Goal: Complete application form: Complete application form

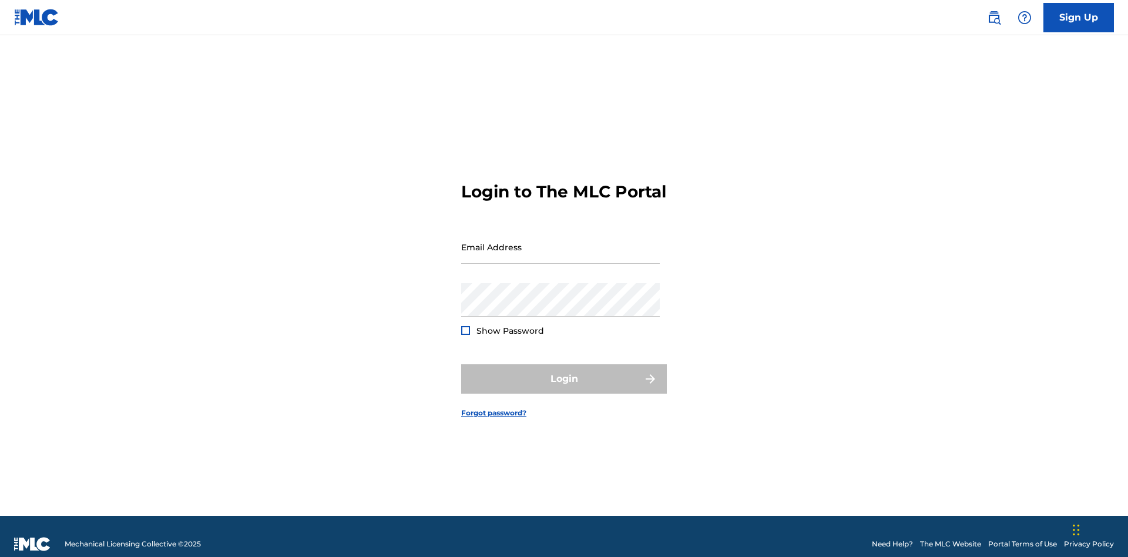
scroll to position [15, 0]
click at [561, 242] on input "Email Address" at bounding box center [560, 246] width 199 height 33
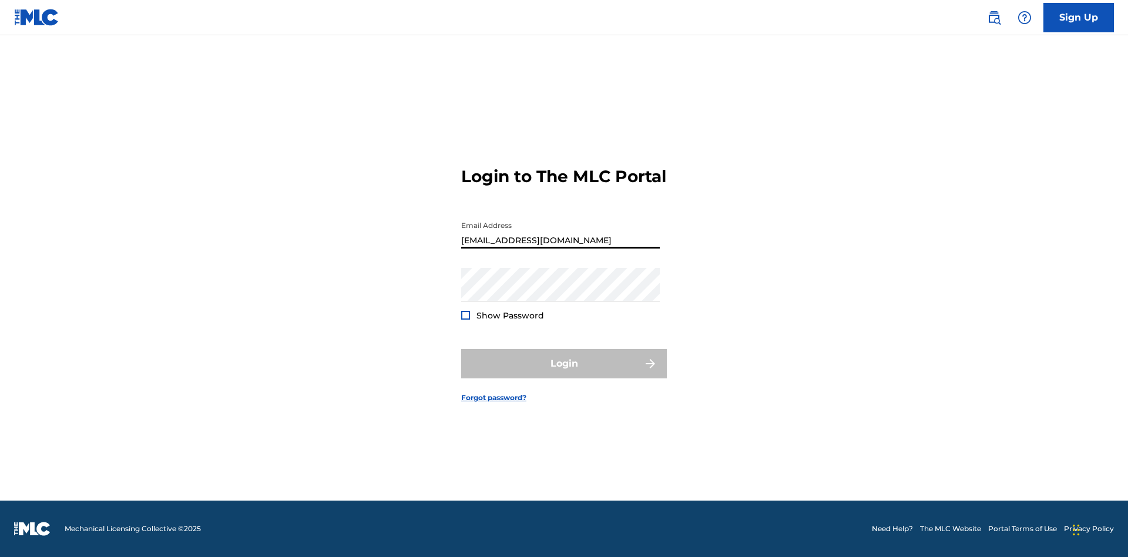
type input "Duke.McTesterson@gmail.com"
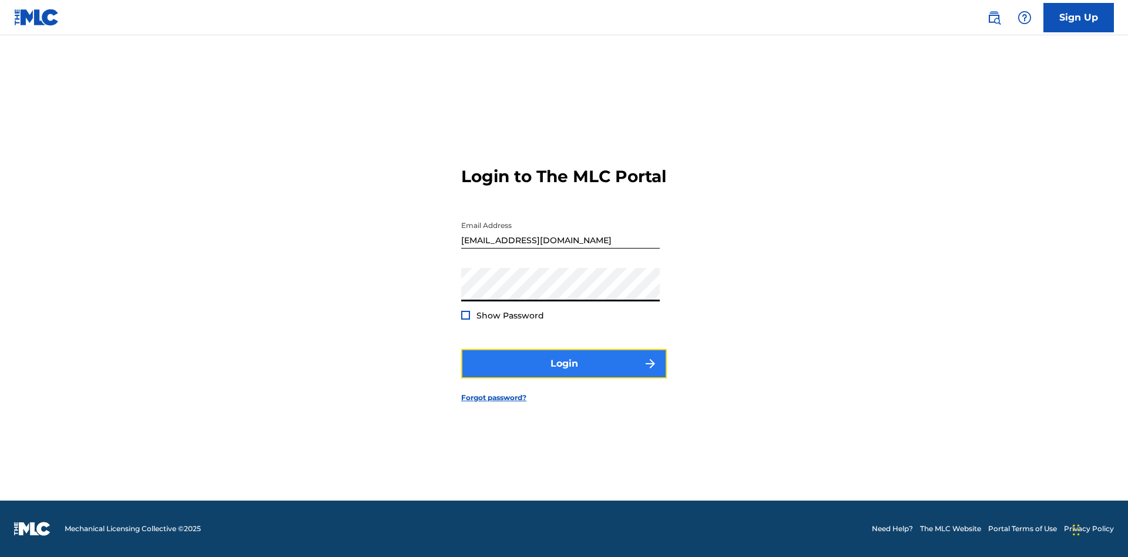
click at [564, 374] on button "Login" at bounding box center [564, 363] width 206 height 29
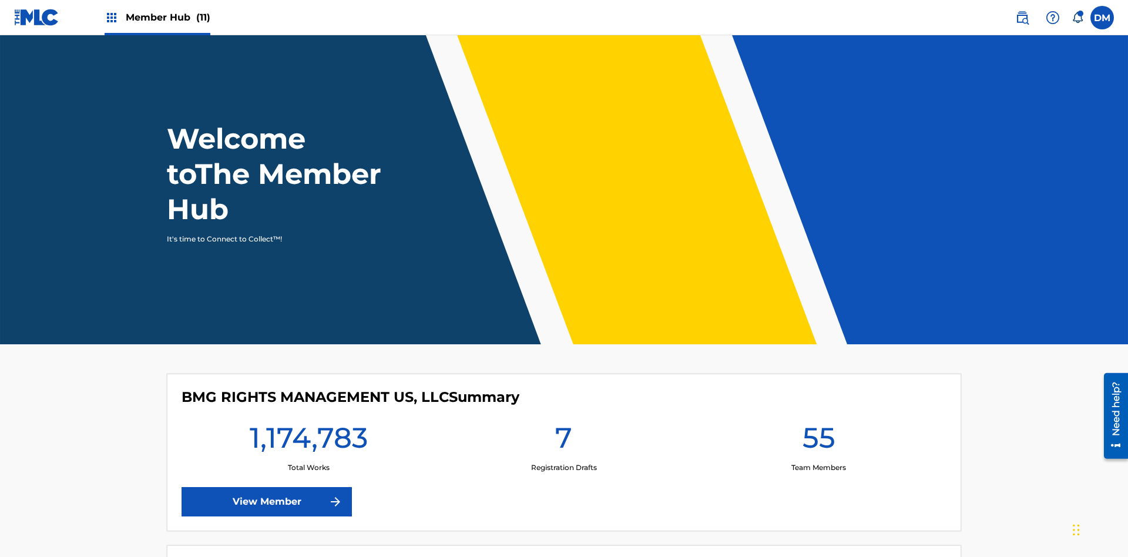
scroll to position [51, 0]
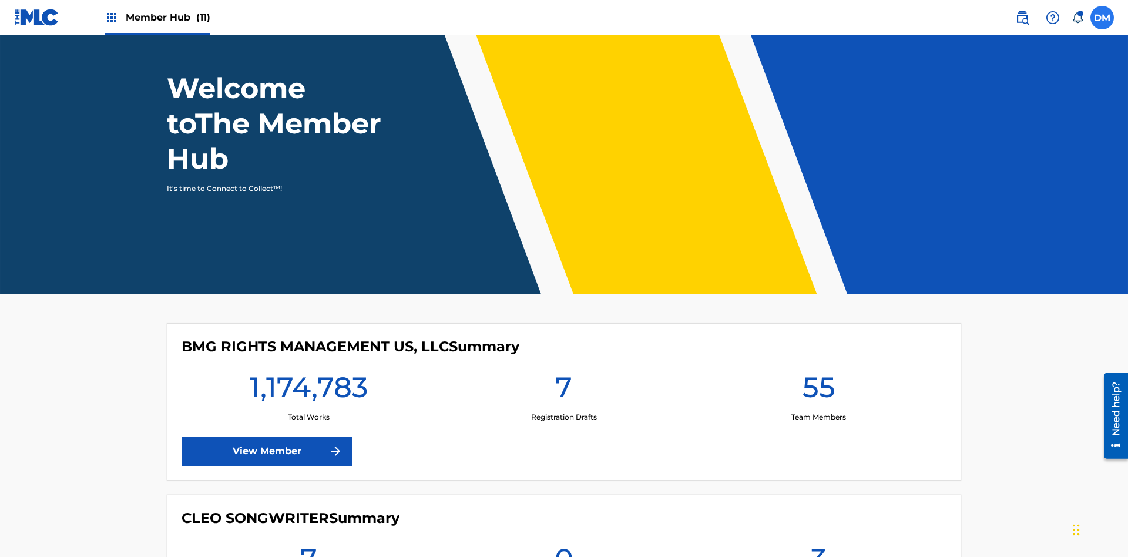
click at [1102, 17] on label at bounding box center [1103, 18] width 24 height 24
click at [1102, 18] on input "DM Duke McTesterson duke.mctesterson@gmail.com Notification Preferences Profile…" at bounding box center [1102, 18] width 0 height 0
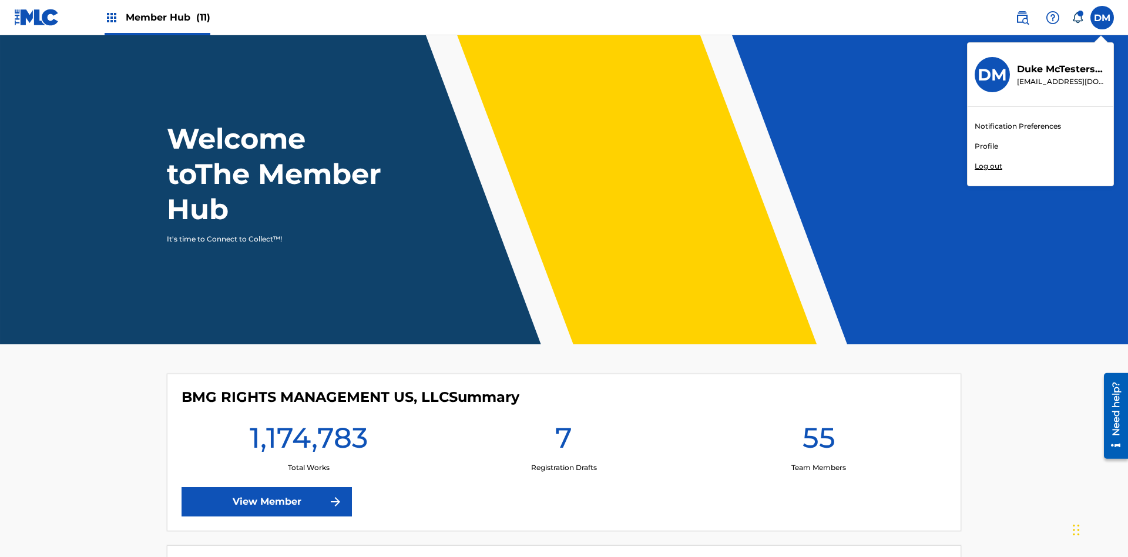
click at [986, 146] on link "Profile" at bounding box center [987, 146] width 24 height 11
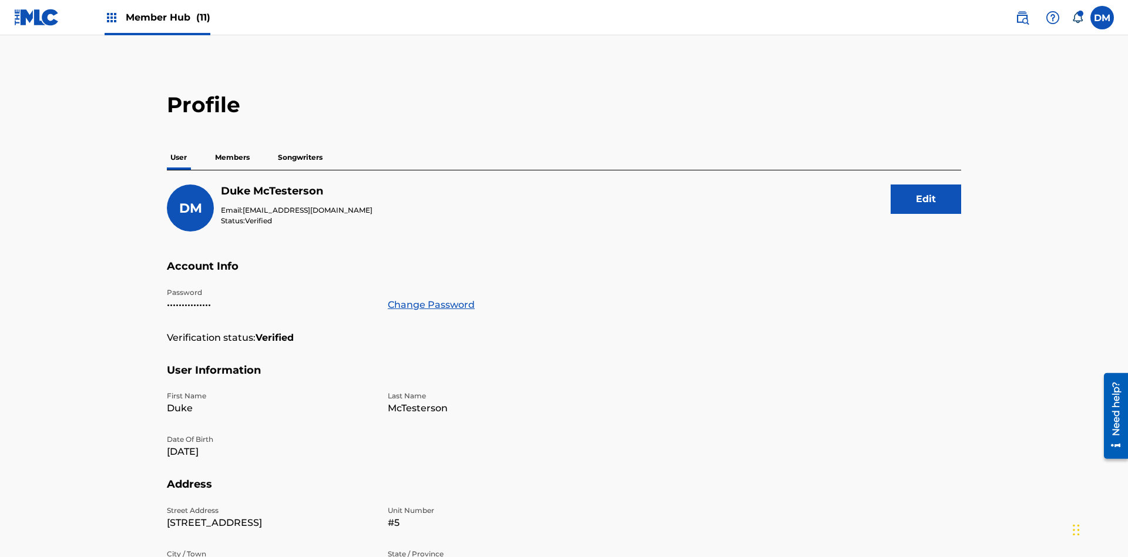
click at [233, 145] on p "Members" at bounding box center [233, 157] width 42 height 25
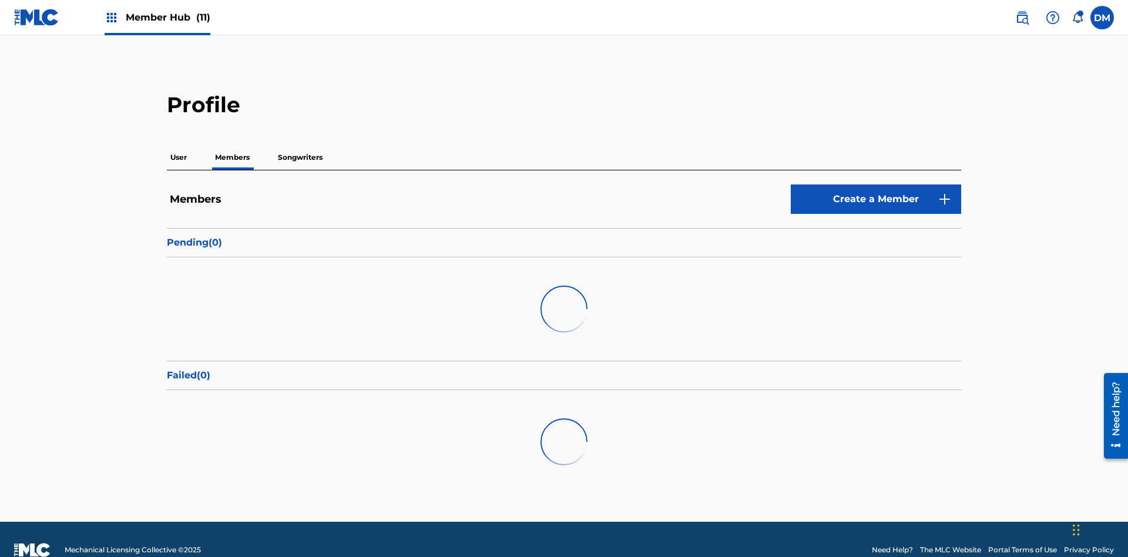
scroll to position [21, 0]
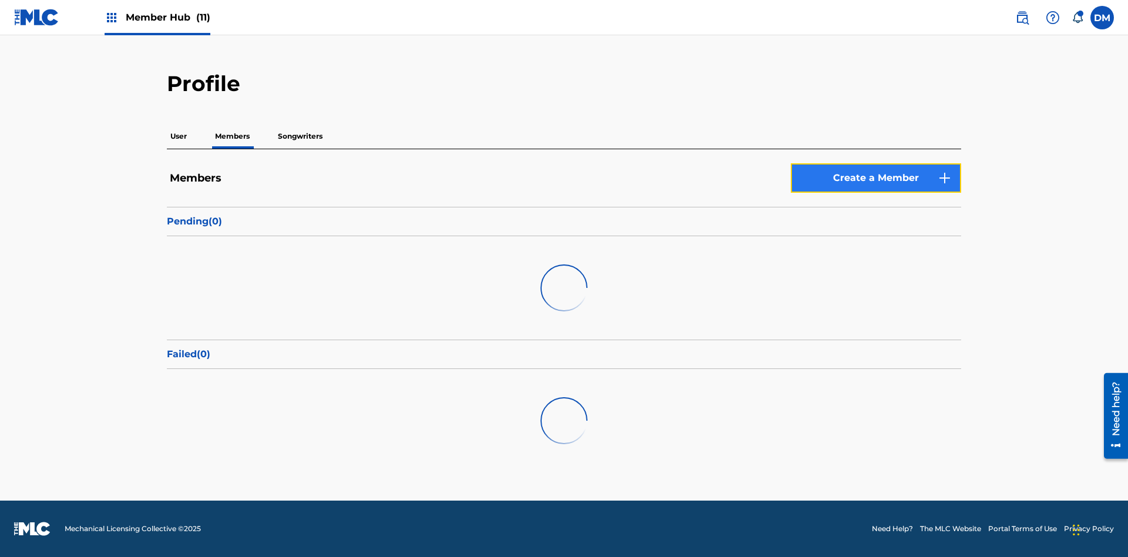
click at [876, 178] on link "Create a Member" at bounding box center [876, 177] width 170 height 29
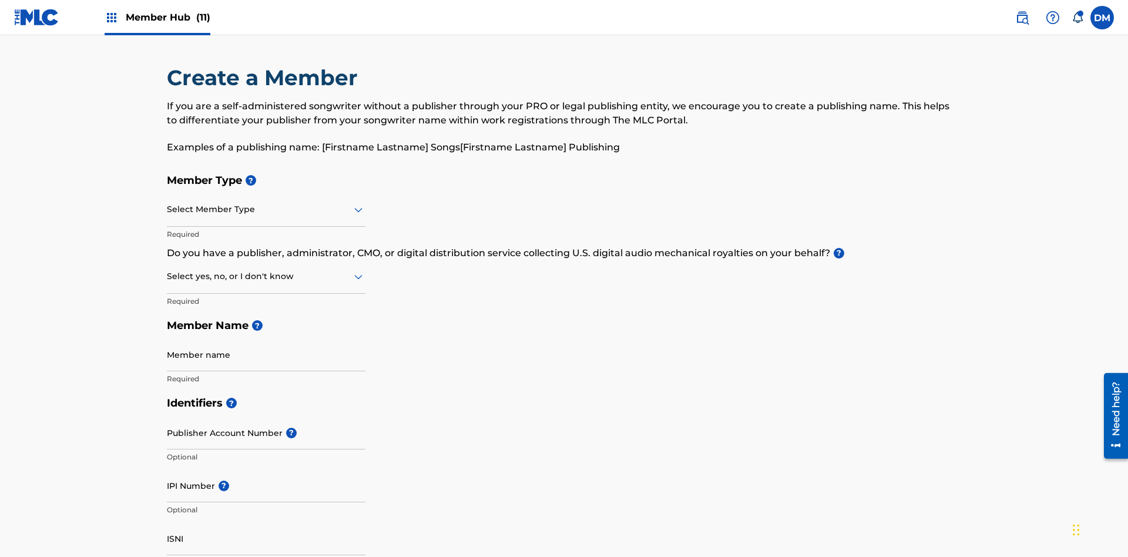
click at [167, 203] on input "text" at bounding box center [168, 209] width 2 height 12
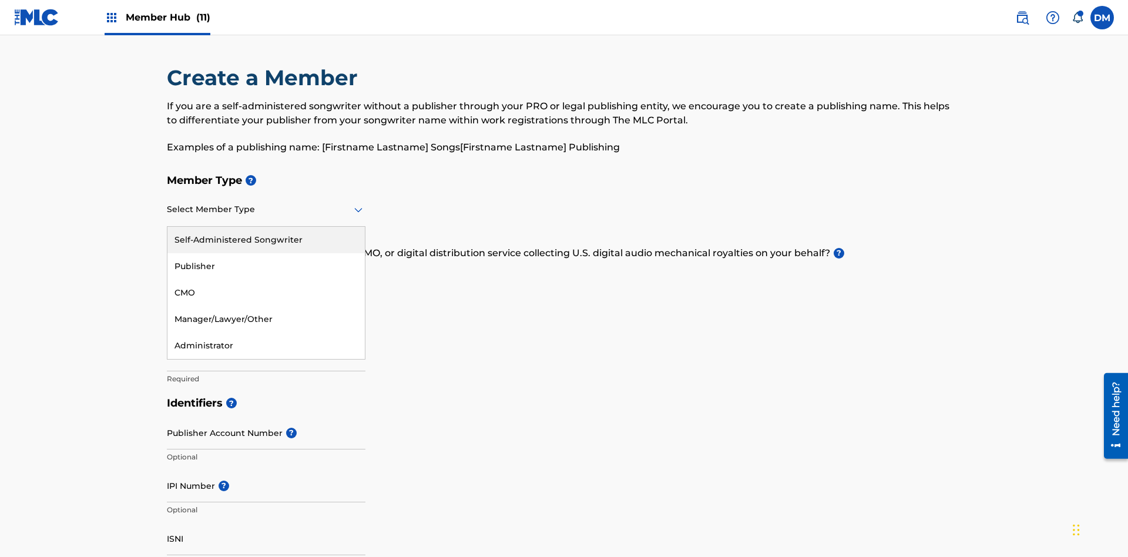
scroll to position [133, 0]
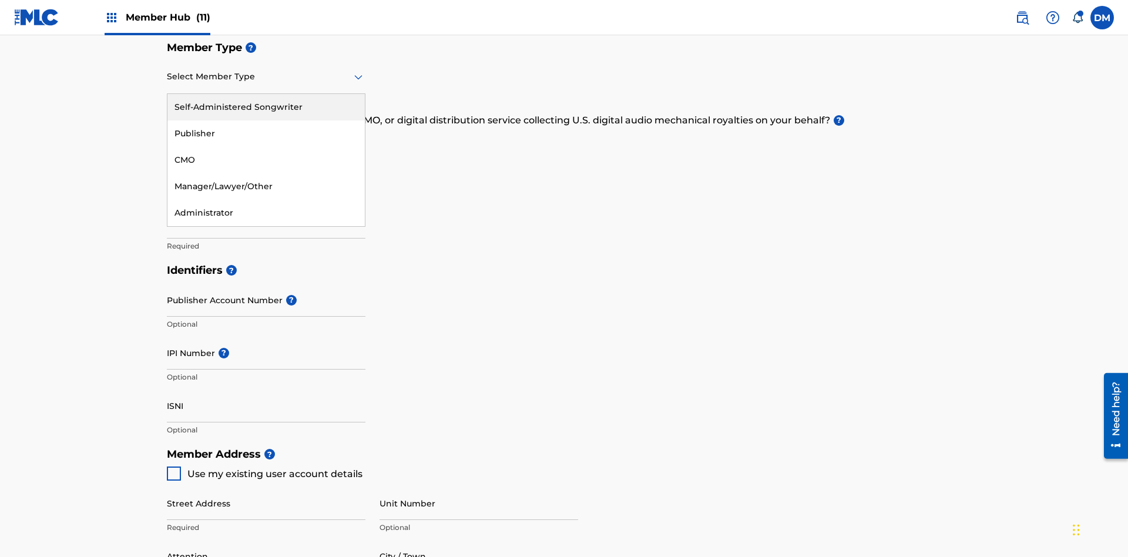
click at [266, 107] on div "Self-Administered Songwriter" at bounding box center [265, 107] width 197 height 26
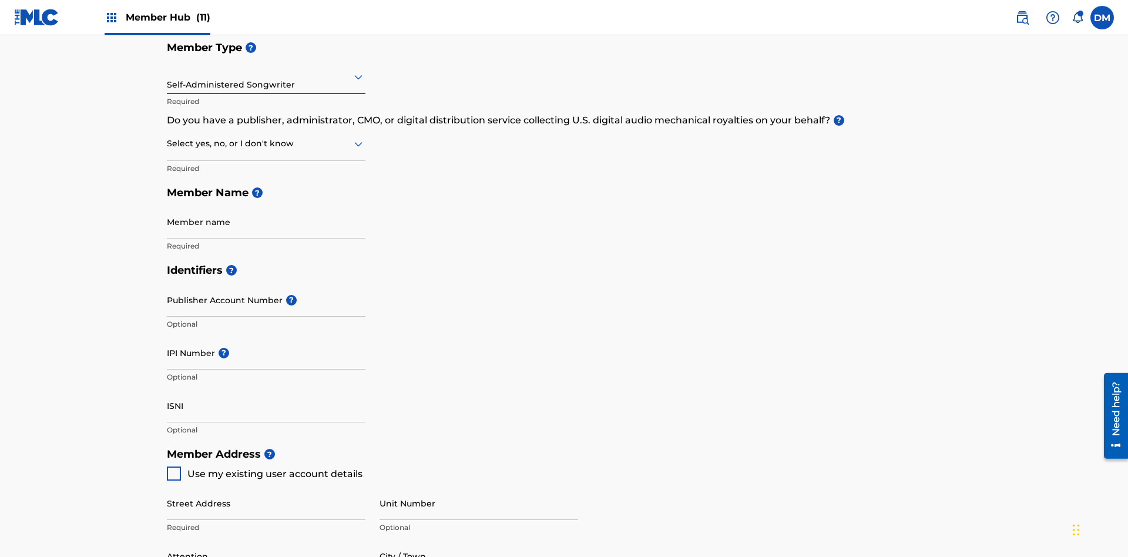
scroll to position [200, 0]
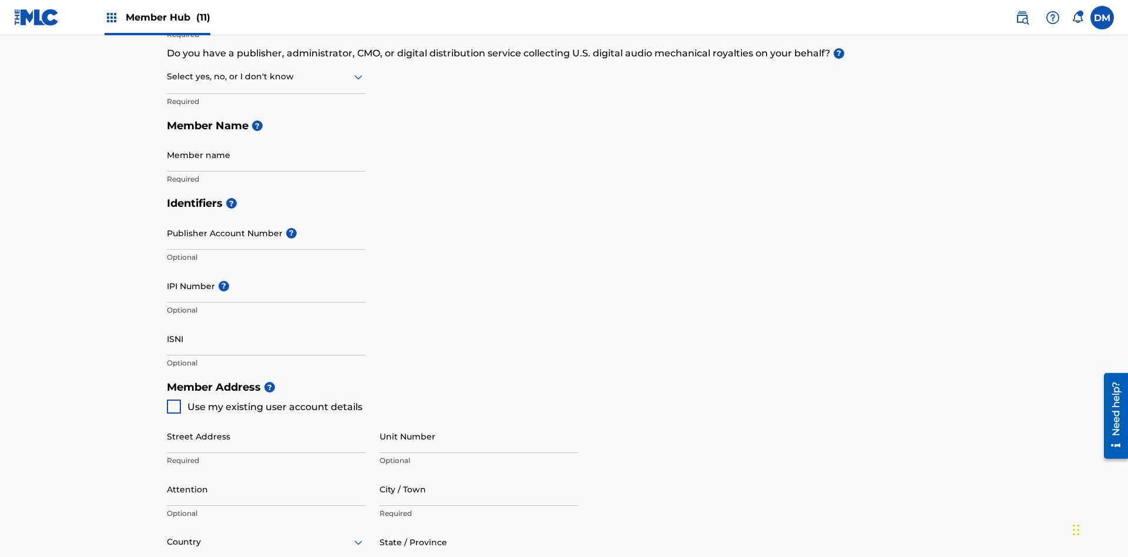
click at [167, 76] on input "text" at bounding box center [168, 77] width 2 height 12
click at [266, 133] on div "No" at bounding box center [265, 133] width 197 height 26
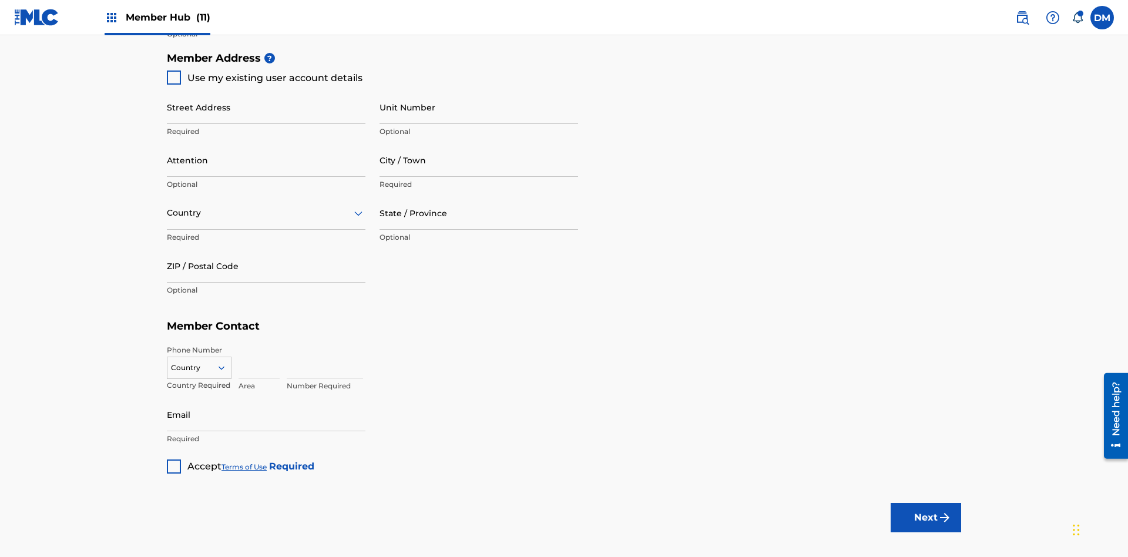
click at [264, 78] on span "Use my existing user account details" at bounding box center [274, 77] width 175 height 11
type input "123 Main Street"
type input "Columbus"
type input "43203"
type input "740"
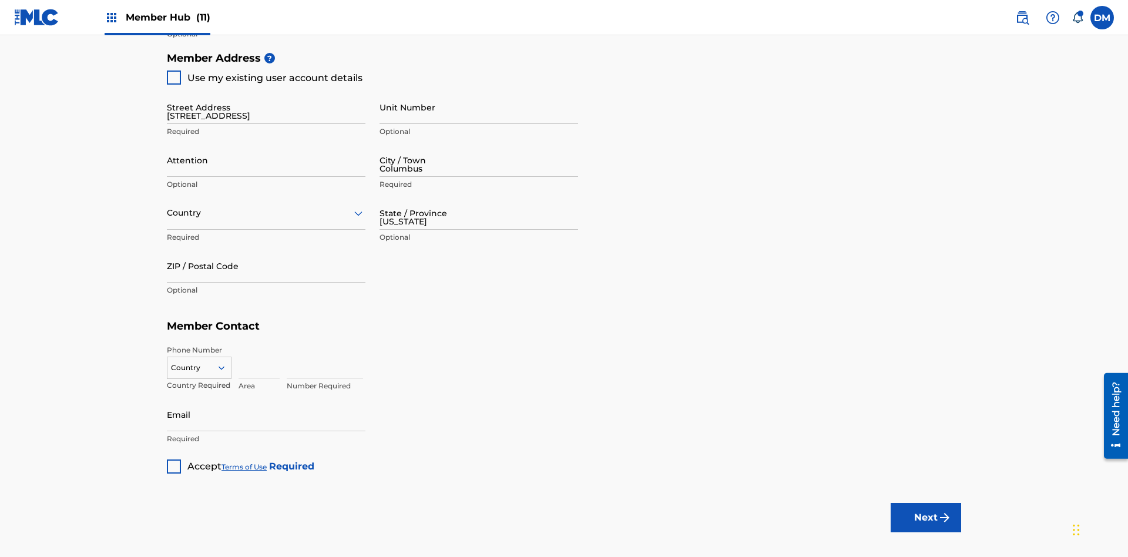
type input "8086351"
type input "duke.mctesterson@gmail.com"
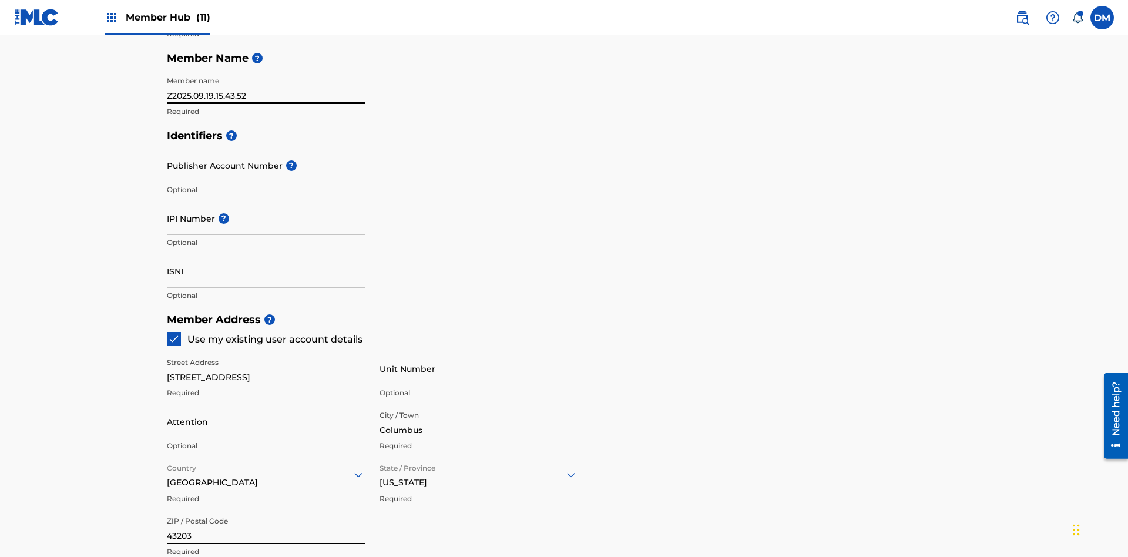
type input "Z2025.09.19.15.43.52"
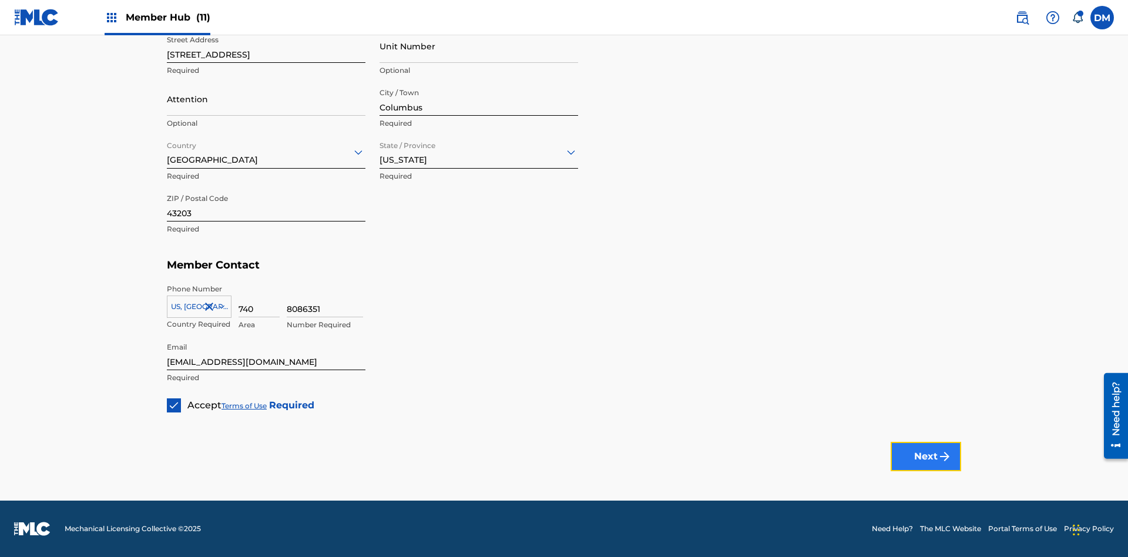
click at [926, 456] on button "Next" at bounding box center [926, 456] width 71 height 29
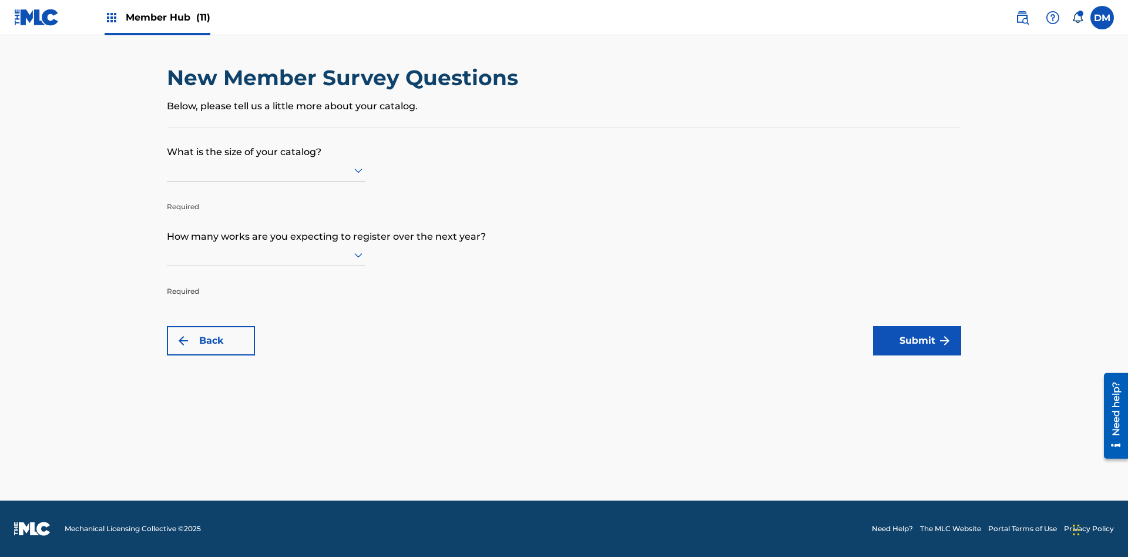
click at [167, 170] on input "text" at bounding box center [168, 170] width 2 height 12
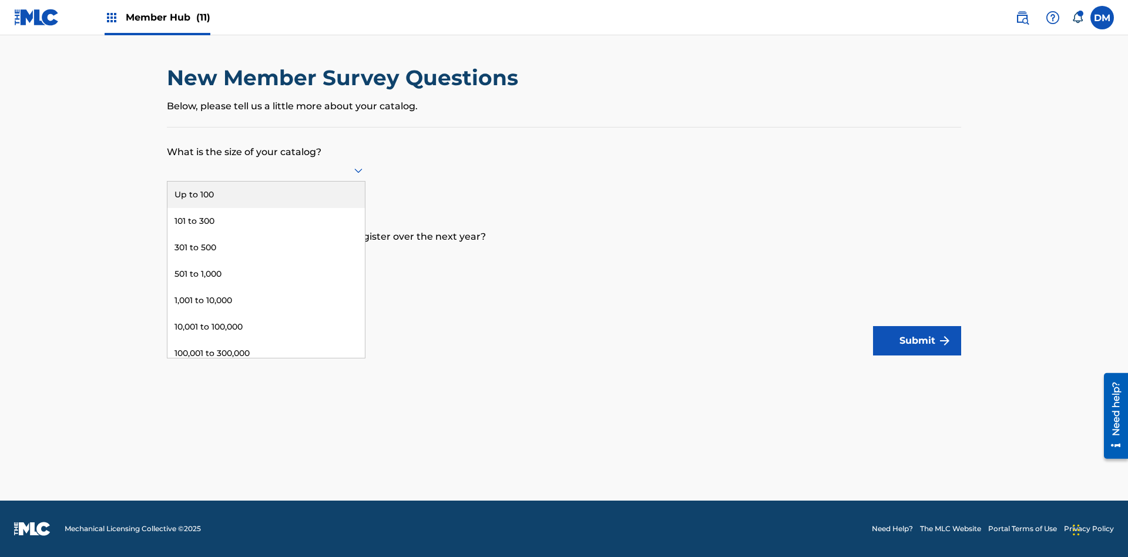
click at [266, 367] on div "301,000 to 500,000" at bounding box center [265, 380] width 197 height 26
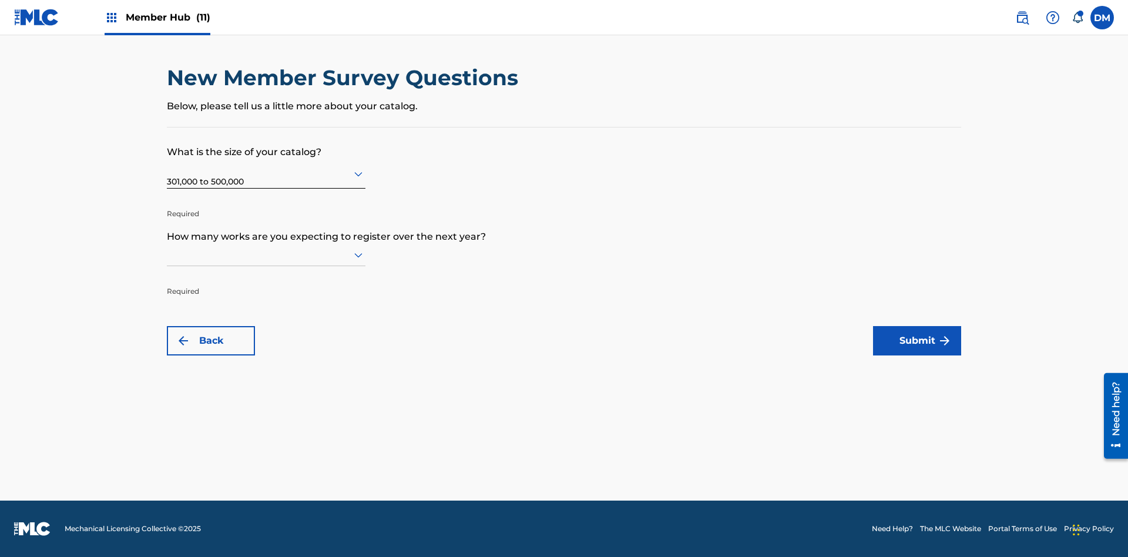
click at [167, 254] on input "text" at bounding box center [168, 255] width 2 height 12
click at [266, 358] on div "501 to 1,000" at bounding box center [265, 359] width 197 height 26
click at [917, 341] on button "Submit" at bounding box center [917, 340] width 88 height 29
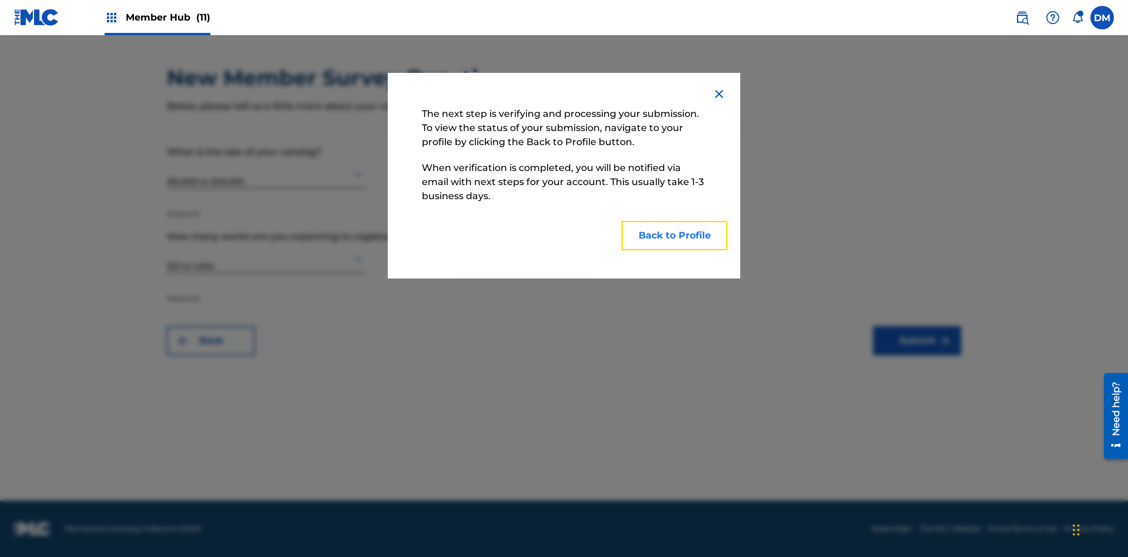
click at [675, 236] on button "Back to Profile" at bounding box center [675, 235] width 106 height 29
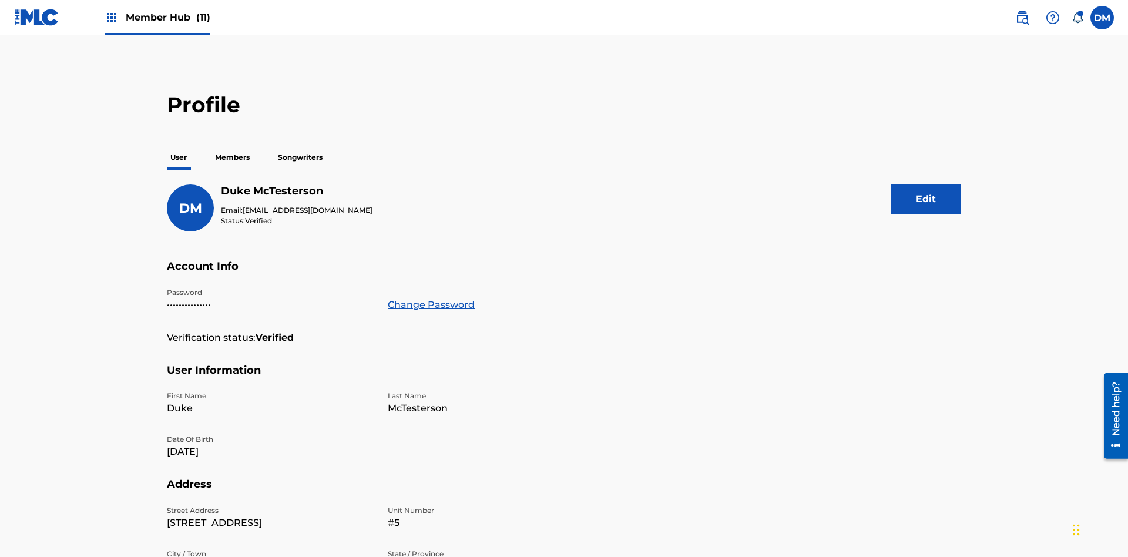
click at [233, 145] on p "Members" at bounding box center [233, 157] width 42 height 25
